Goal: Task Accomplishment & Management: Manage account settings

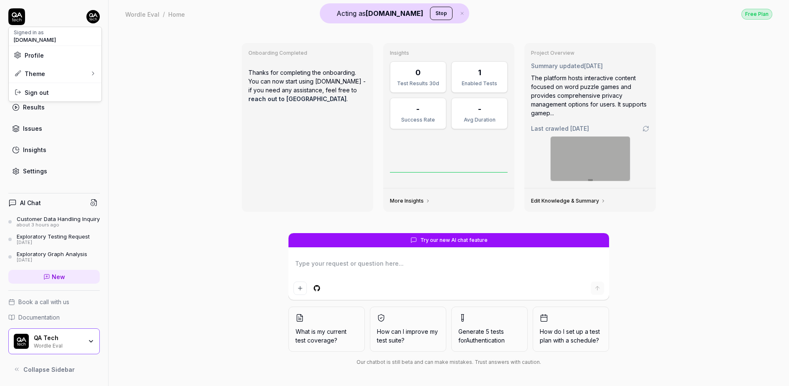
click at [91, 23] on html "Acting as [DOMAIN_NAME] Stop Dashboard Test Cases Test Plans Results Issues Ins…" at bounding box center [394, 193] width 789 height 386
drag, startPoint x: 22, startPoint y: 23, endPoint x: 19, endPoint y: 15, distance: 7.5
click at [22, 23] on html "Acting as QA.tech Stop Dashboard Test Cases Test Plans Results Issues Insights …" at bounding box center [394, 193] width 789 height 386
click at [19, 15] on icon at bounding box center [16, 16] width 17 height 17
click at [38, 66] on div "Test Cases" at bounding box center [39, 64] width 33 height 9
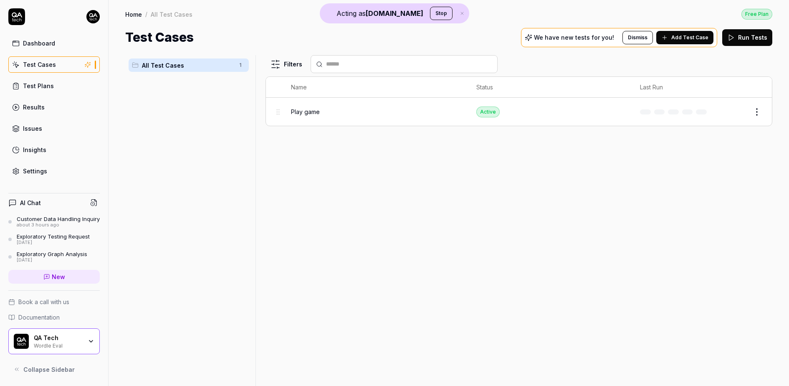
click at [430, 14] on button "Stop" at bounding box center [441, 13] width 23 height 13
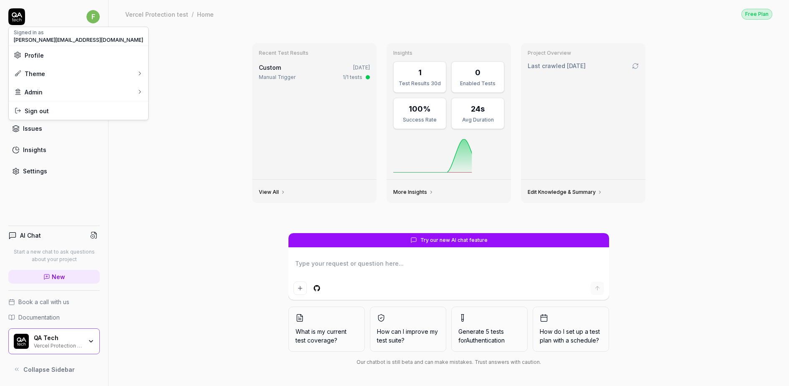
click at [91, 14] on html "f Dashboard Test Cases Test Plans Results Issues Insights Settings AI Chat Star…" at bounding box center [394, 193] width 789 height 386
type textarea "*"
click at [139, 104] on link "Dashboard" at bounding box center [145, 106] width 73 height 18
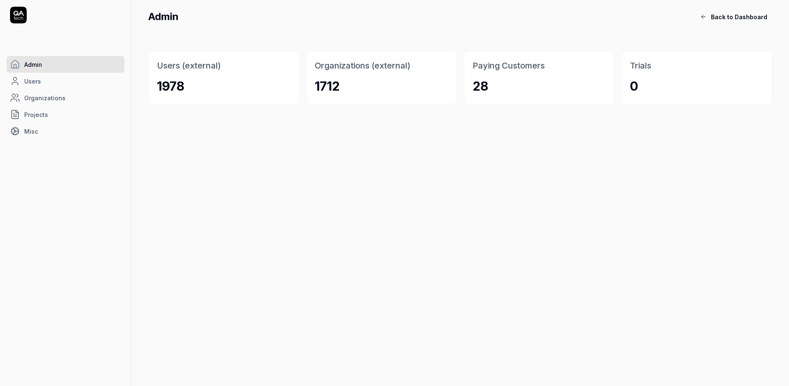
click at [65, 93] on link "Organizations" at bounding box center [66, 97] width 118 height 17
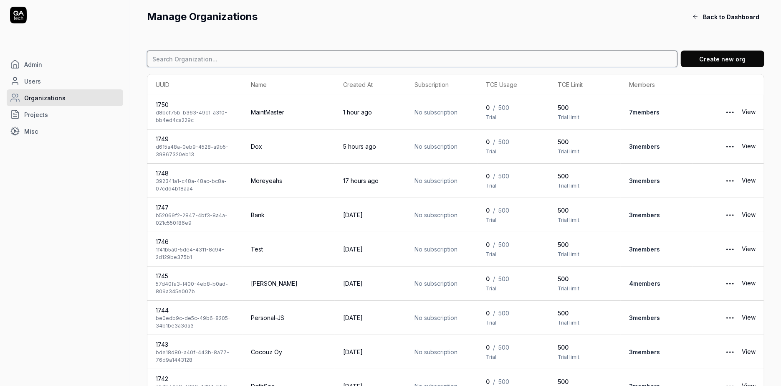
click at [224, 60] on input at bounding box center [412, 59] width 531 height 17
paste input "Organization name: MaintMaster Project Name: MaintMaster"
type input "Maintmaster"
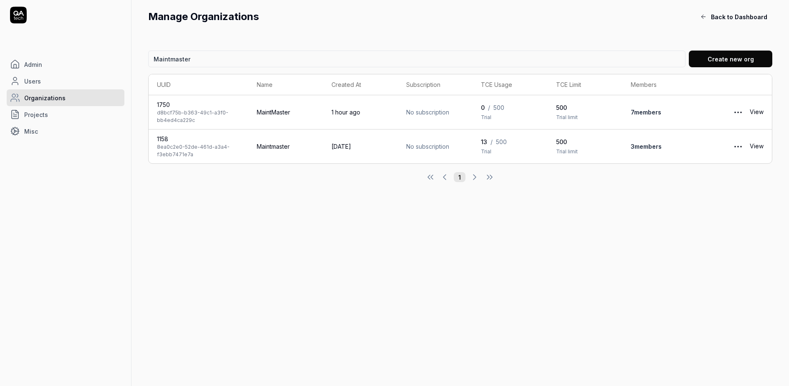
click at [756, 112] on link "View" at bounding box center [757, 112] width 14 height 17
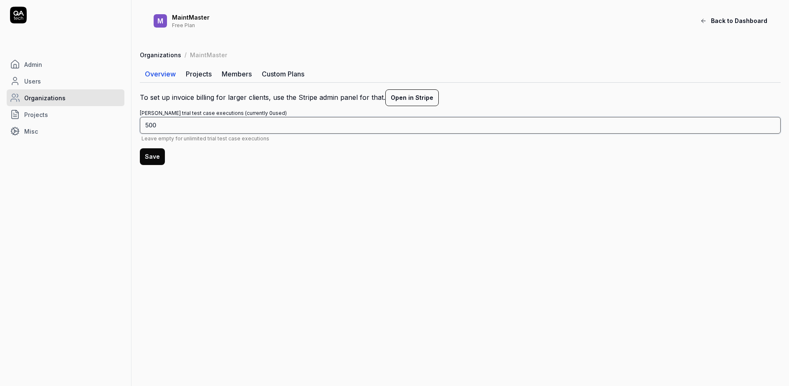
click at [149, 125] on input "500" at bounding box center [460, 125] width 641 height 17
type input "1000"
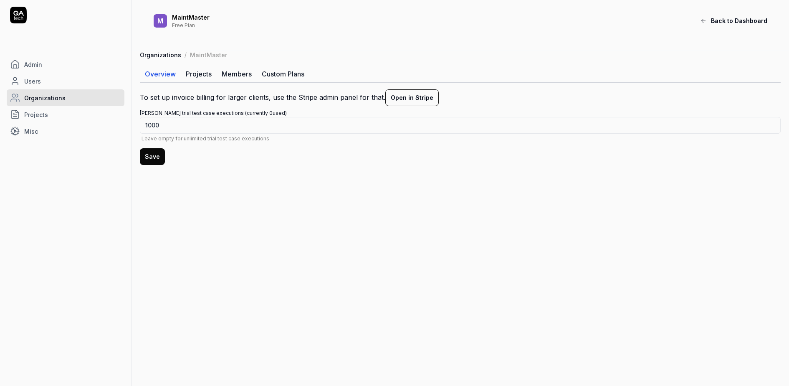
click at [163, 183] on main "M MaintMaster Free Plan Back to Dashboard Organizations / MaintMaster Overview …" at bounding box center [461, 193] width 658 height 386
click at [151, 162] on button "Save" at bounding box center [152, 156] width 25 height 17
click at [205, 71] on link "Projects" at bounding box center [199, 74] width 36 height 17
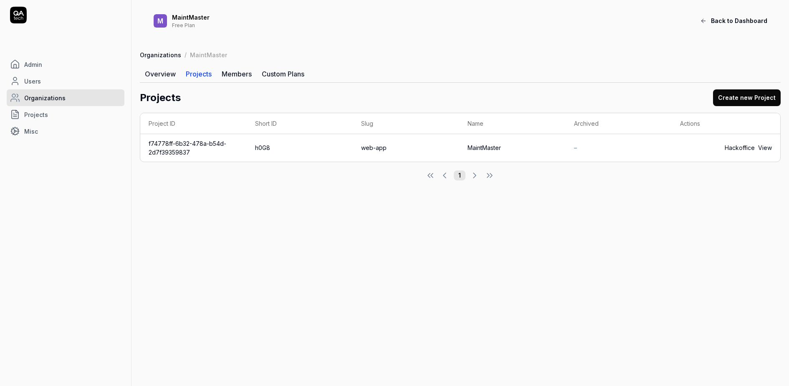
click at [249, 76] on link "Members" at bounding box center [237, 74] width 40 height 17
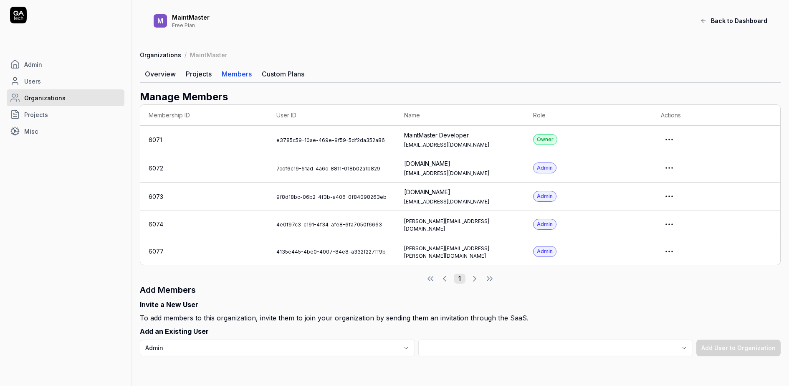
click at [155, 76] on link "Overview" at bounding box center [160, 74] width 41 height 17
